Goal: Task Accomplishment & Management: Manage account settings

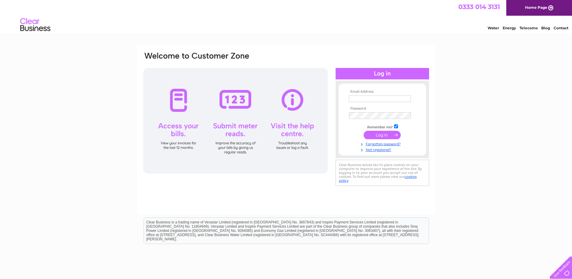
type input "[PERSON_NAME][EMAIL_ADDRESS][PERSON_NAME][DOMAIN_NAME]"
click at [382, 134] on input "submit" at bounding box center [382, 135] width 37 height 8
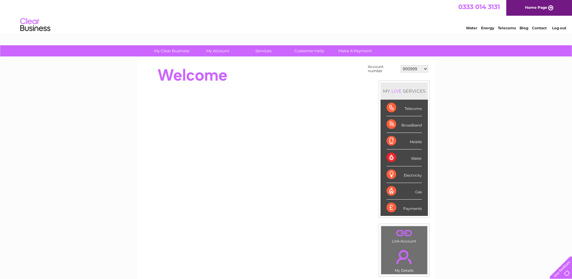
click at [414, 65] on select "900999 901003 901007 966182 1144869 30283575 30319694" at bounding box center [414, 68] width 27 height 7
click at [219, 51] on link "My Account" at bounding box center [218, 50] width 50 height 11
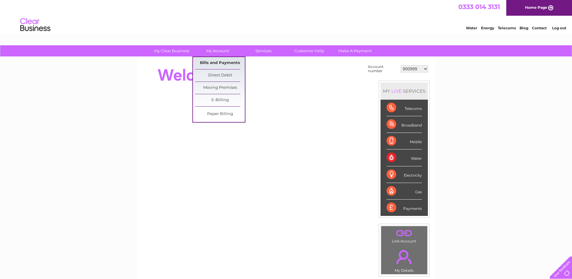
click at [216, 62] on link "Bills and Payments" at bounding box center [220, 63] width 50 height 12
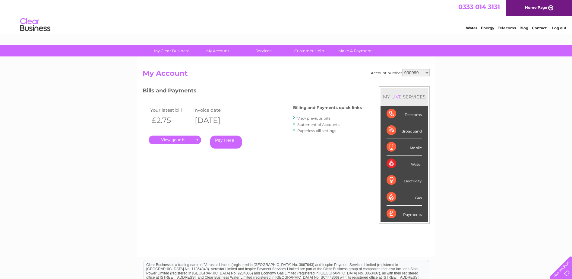
click at [410, 71] on select "900999 901003 901007 966182 1144869 30283575 30319694" at bounding box center [416, 72] width 27 height 7
select select "30283575"
click at [403, 69] on select "900999 901003 901007 966182 1144869 30283575 30319694" at bounding box center [416, 72] width 27 height 7
click at [326, 116] on link "View previous bills" at bounding box center [314, 118] width 33 height 5
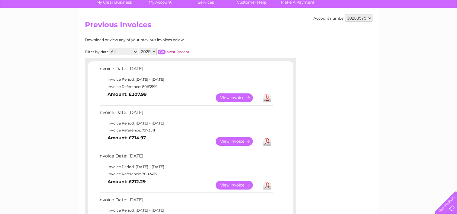
scroll to position [60, 0]
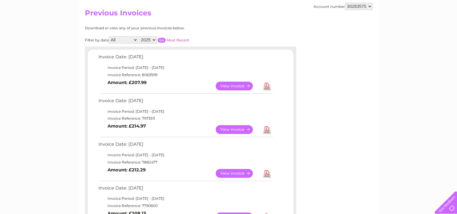
click at [146, 114] on td "Invoice Reference: 7882477" at bounding box center [185, 161] width 177 height 7
copy td "7882477"
click at [147, 114] on td "Invoice Reference: 7973511" at bounding box center [185, 118] width 177 height 7
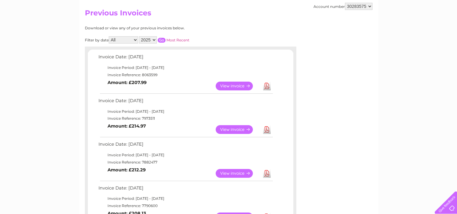
copy td "7973511"
click at [155, 74] on td "Invoice Reference: 8063599" at bounding box center [185, 74] width 177 height 7
copy td "8063599"
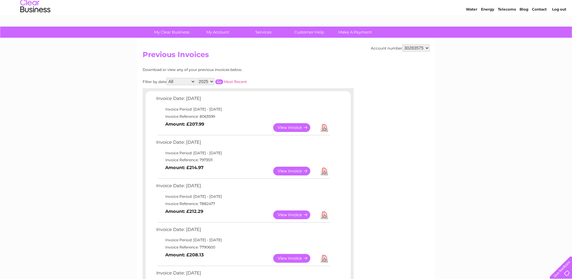
scroll to position [0, 0]
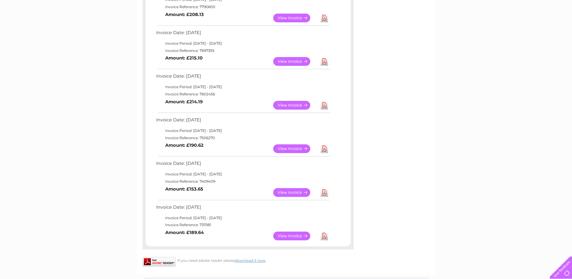
scroll to position [272, 0]
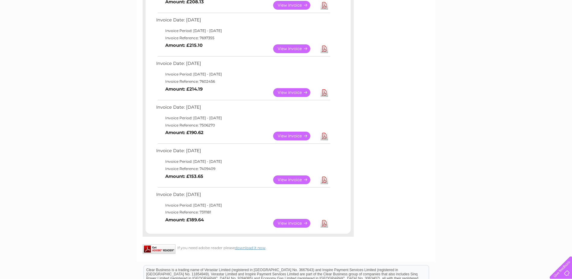
click at [200, 114] on td "Invoice Reference: 7311181" at bounding box center [243, 212] width 177 height 7
copy td "7311181"
click at [201, 114] on td "Invoice Period: [DATE] - [DATE]" at bounding box center [243, 161] width 177 height 7
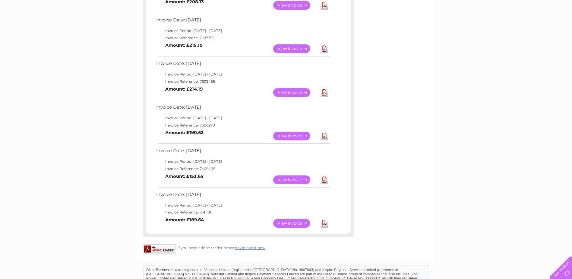
drag, startPoint x: 201, startPoint y: 164, endPoint x: 201, endPoint y: 167, distance: 3.9
click at [201, 114] on td "Invoice Reference: 7409409" at bounding box center [243, 168] width 177 height 7
copy td "7409409"
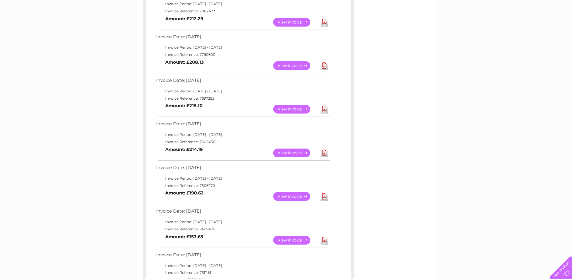
click at [213, 114] on td "Invoice Reference: 7506270" at bounding box center [243, 185] width 177 height 7
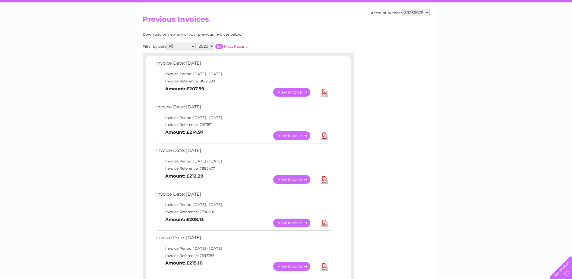
scroll to position [0, 0]
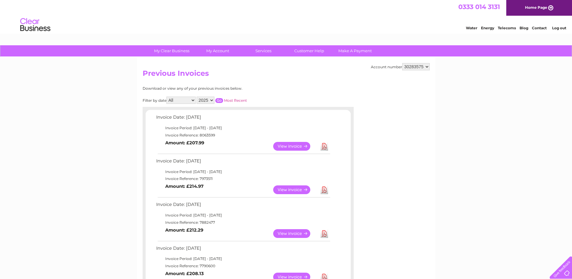
click at [289, 114] on link "View" at bounding box center [295, 146] width 44 height 9
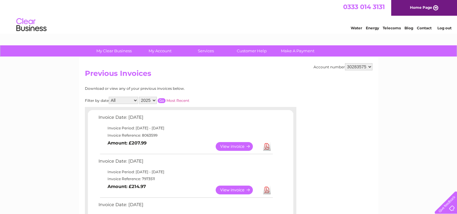
click at [143, 133] on td "Invoice Reference: 8063599" at bounding box center [185, 135] width 177 height 7
click at [142, 133] on td "Invoice Reference: 8063599" at bounding box center [185, 135] width 177 height 7
copy td "8063599"
